Goal: Find specific page/section: Find specific page/section

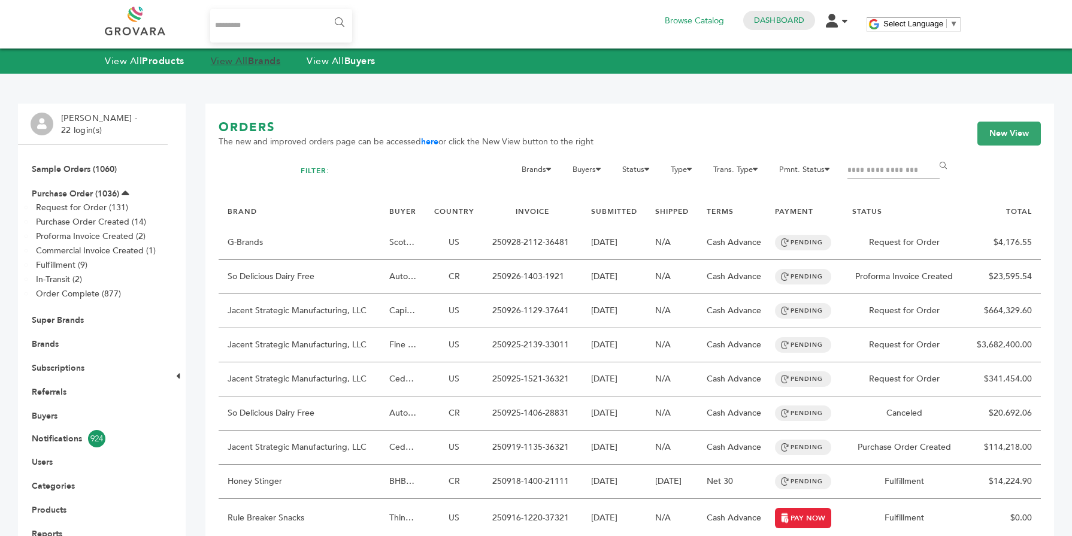
click at [251, 65] on link "View All Brands" at bounding box center [246, 60] width 70 height 13
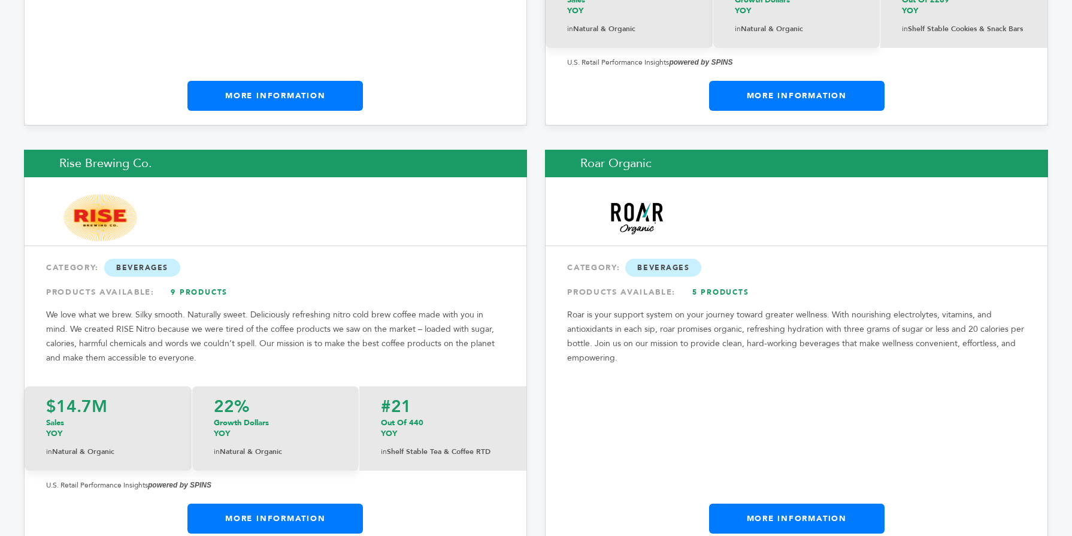
scroll to position [15684, 0]
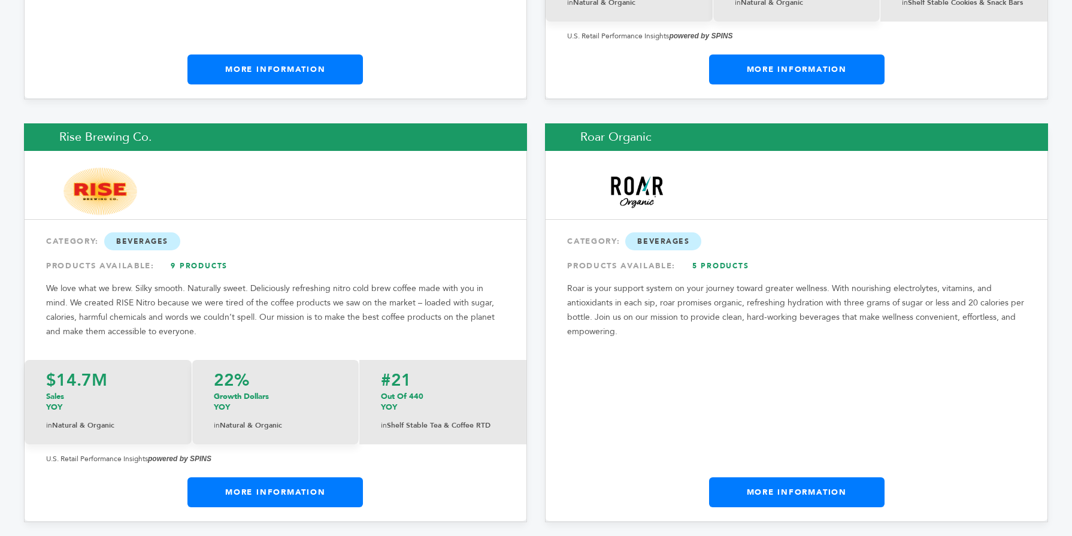
drag, startPoint x: 1068, startPoint y: 15, endPoint x: 1063, endPoint y: 378, distance: 363.5
click at [308, 477] on link "More Information" at bounding box center [274, 492] width 175 height 30
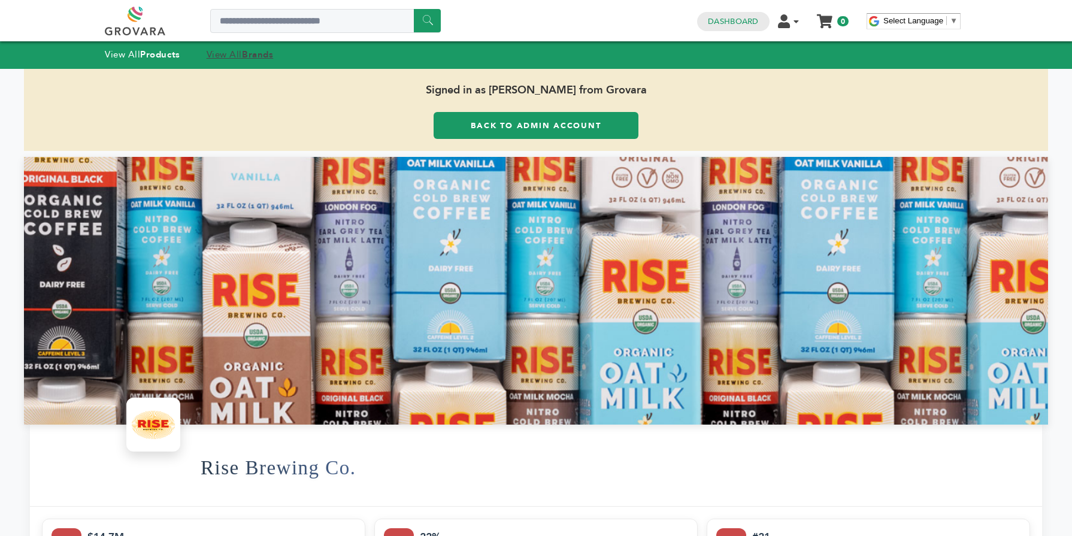
click at [256, 56] on strong "Brands" at bounding box center [257, 55] width 31 height 12
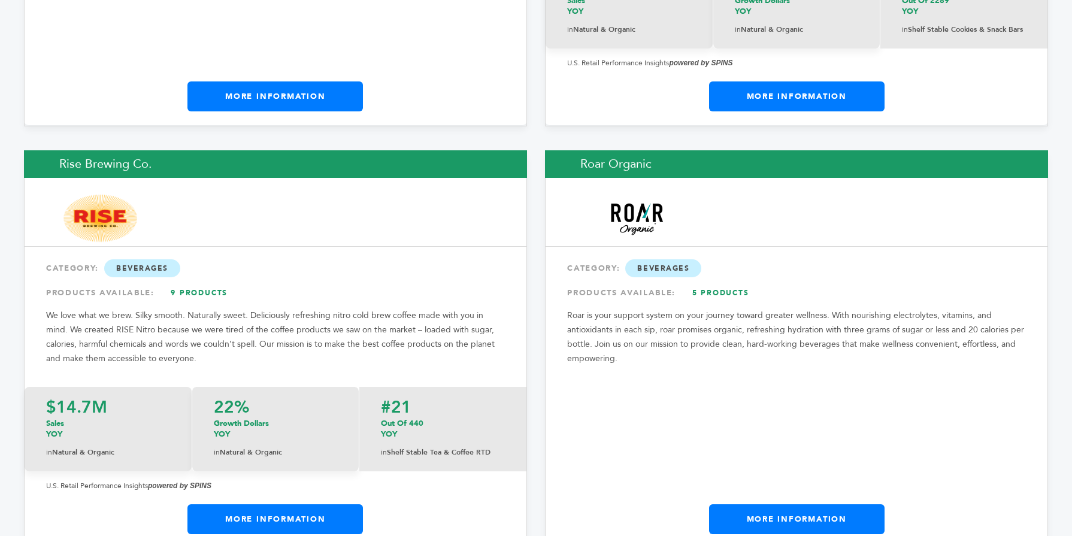
scroll to position [15683, 0]
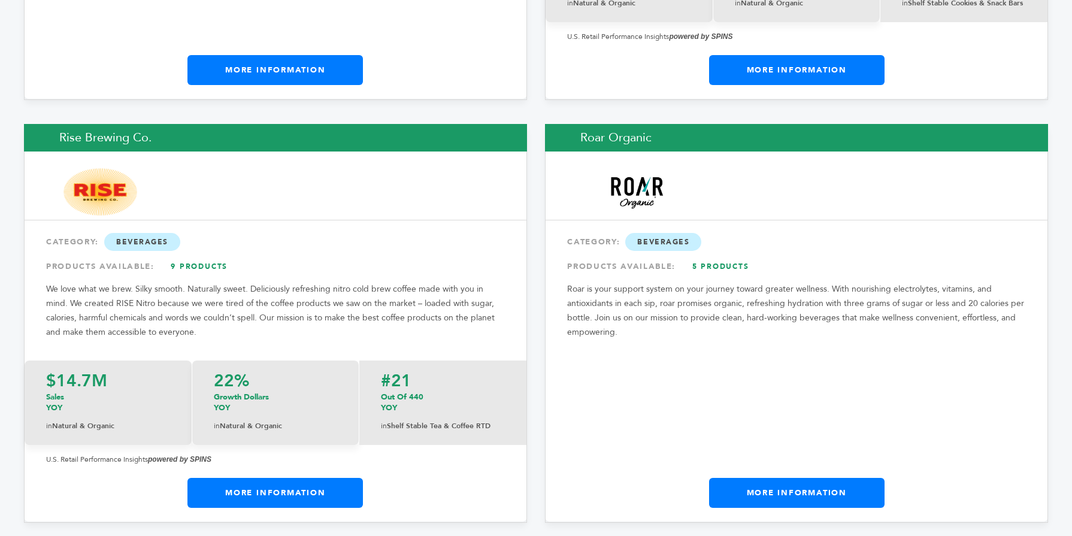
click at [870, 478] on link "More Information" at bounding box center [796, 493] width 175 height 30
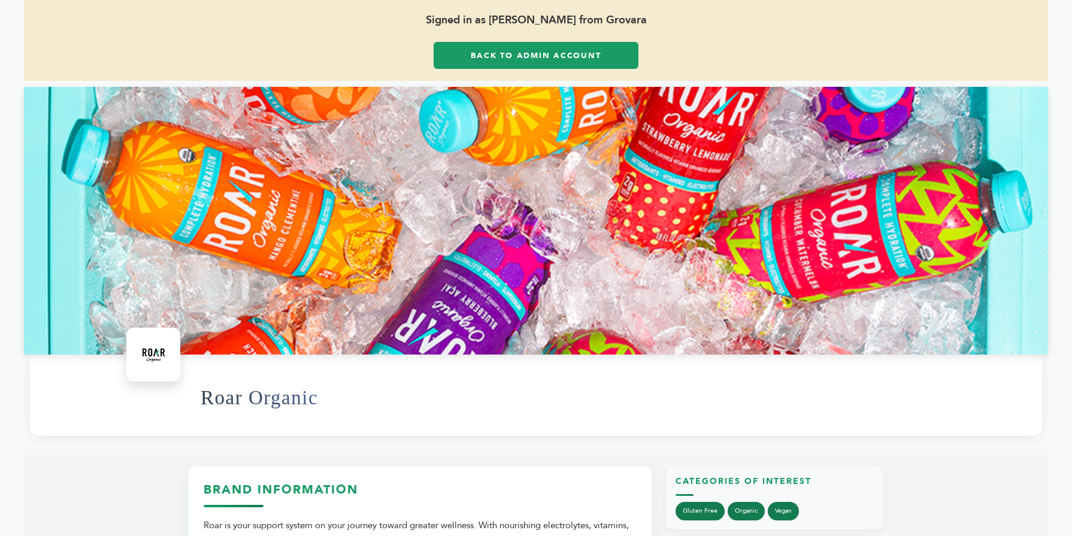
scroll to position [72, 0]
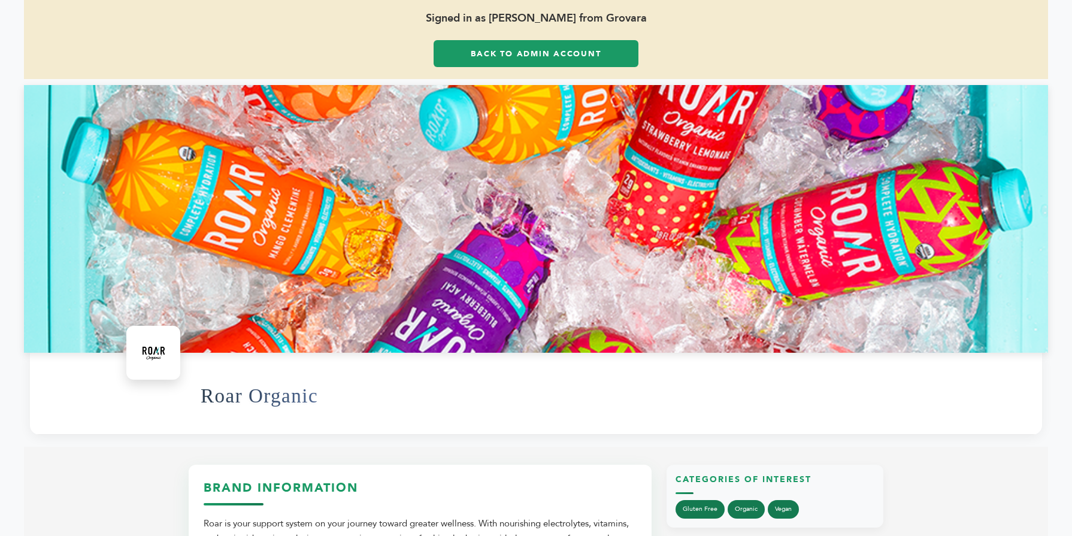
click at [500, 66] on link "Back to Admin Account" at bounding box center [536, 53] width 205 height 27
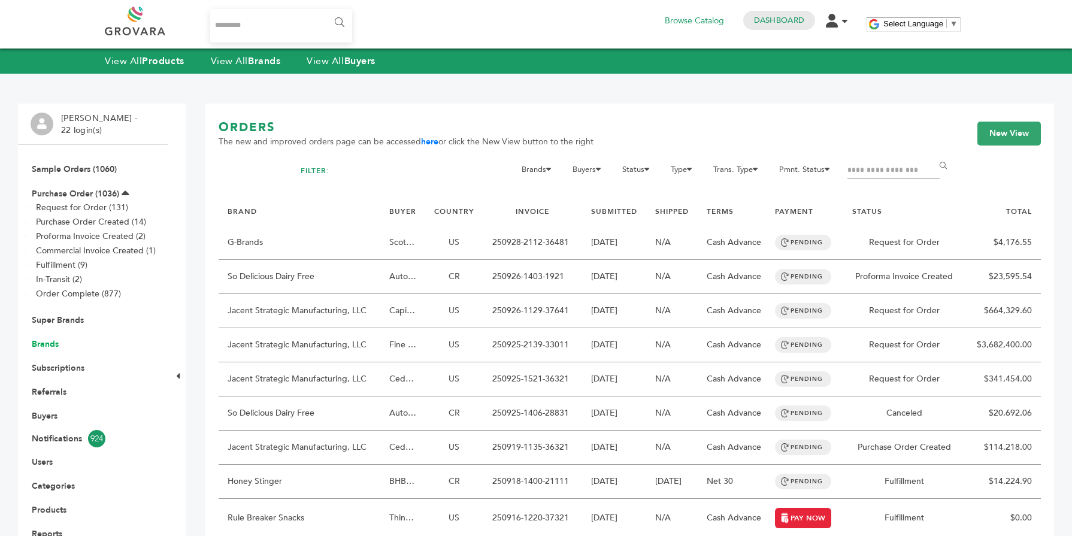
click at [41, 340] on link "Brands" at bounding box center [45, 343] width 27 height 11
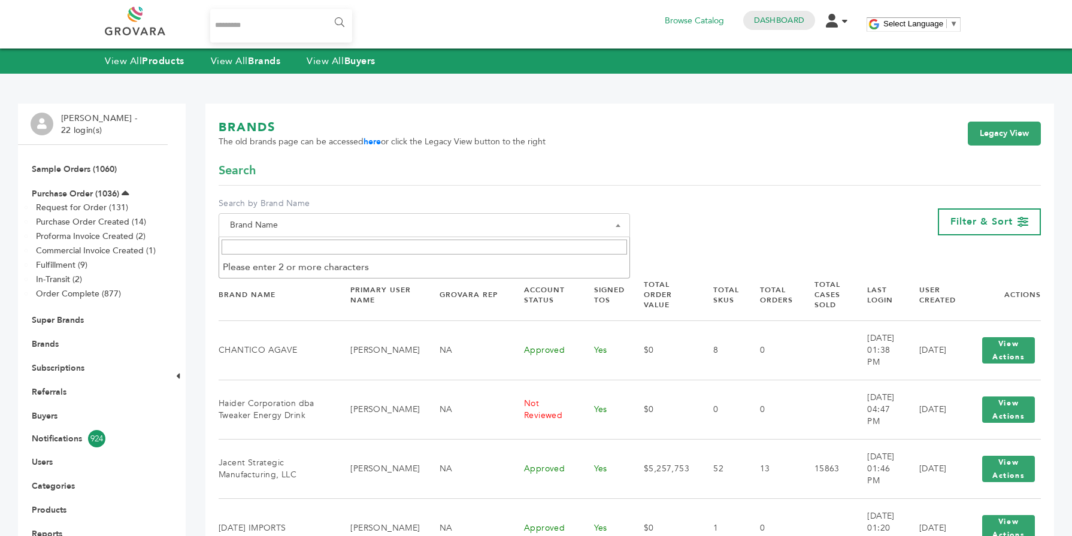
drag, startPoint x: 0, startPoint y: 0, endPoint x: 264, endPoint y: 248, distance: 362.2
click at [272, 240] on input "Search" at bounding box center [424, 247] width 405 height 15
click at [264, 248] on input "Search" at bounding box center [424, 247] width 405 height 15
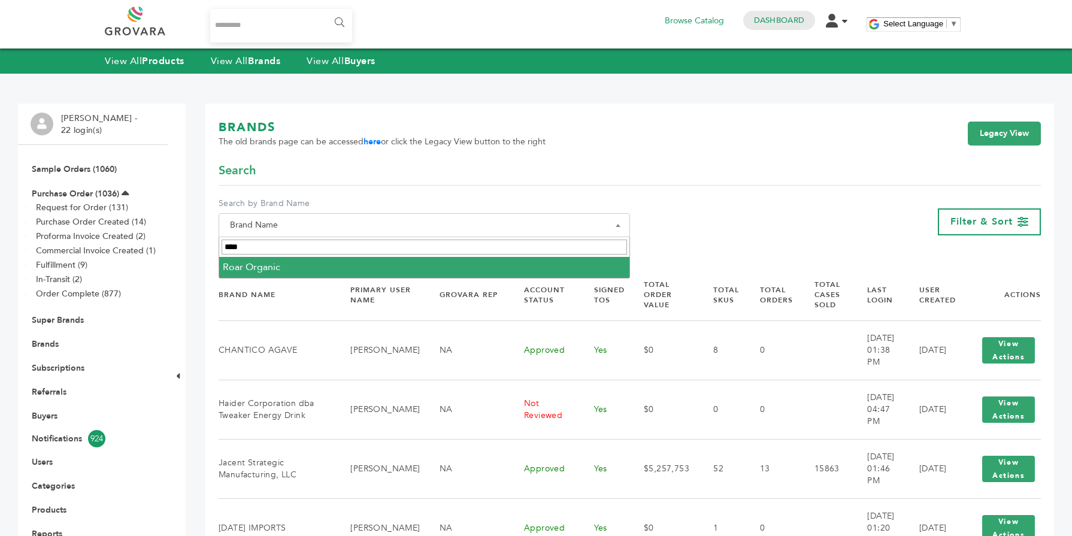
type input "****"
select select "**********"
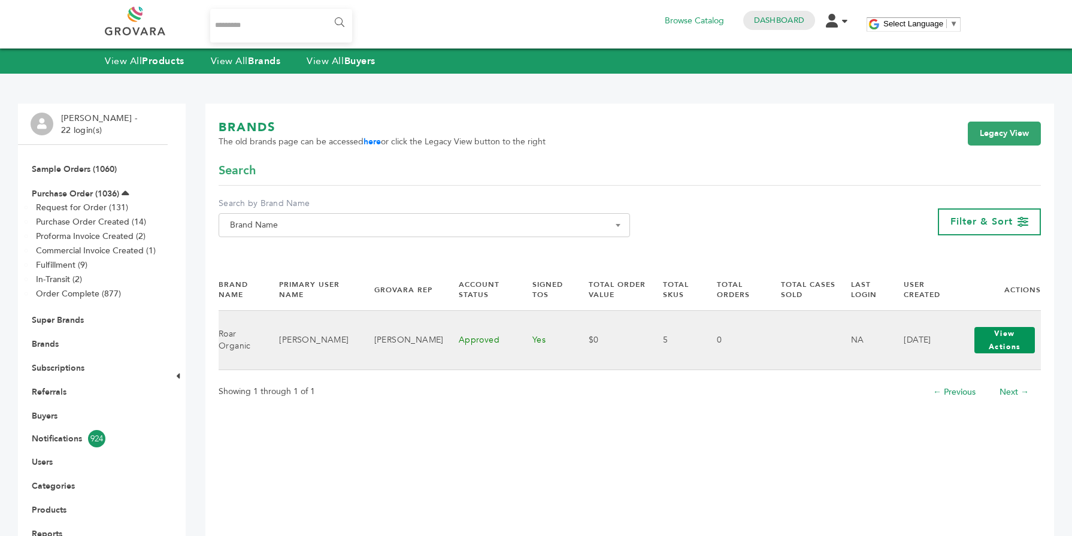
click at [1007, 347] on button "View Actions" at bounding box center [1004, 340] width 60 height 26
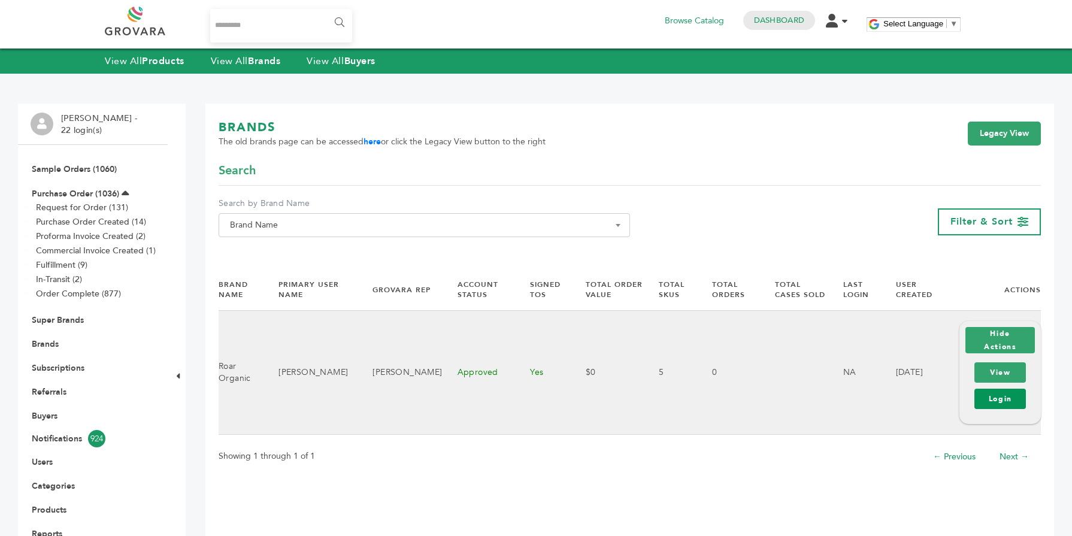
click at [1001, 392] on link "Login" at bounding box center [999, 399] width 51 height 20
